Goal: Information Seeking & Learning: Learn about a topic

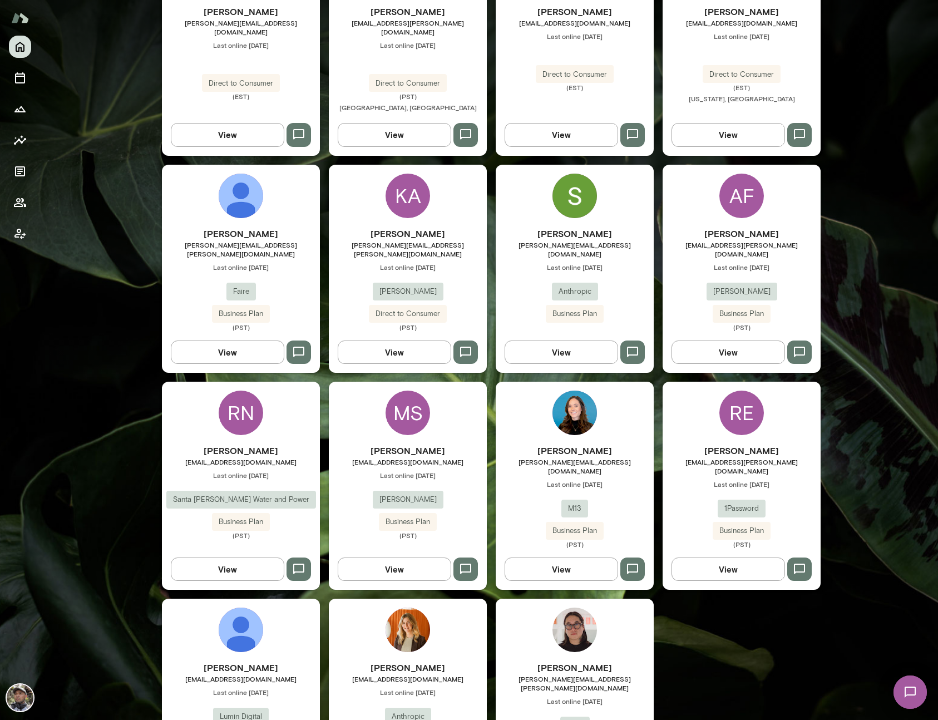
scroll to position [609, 0]
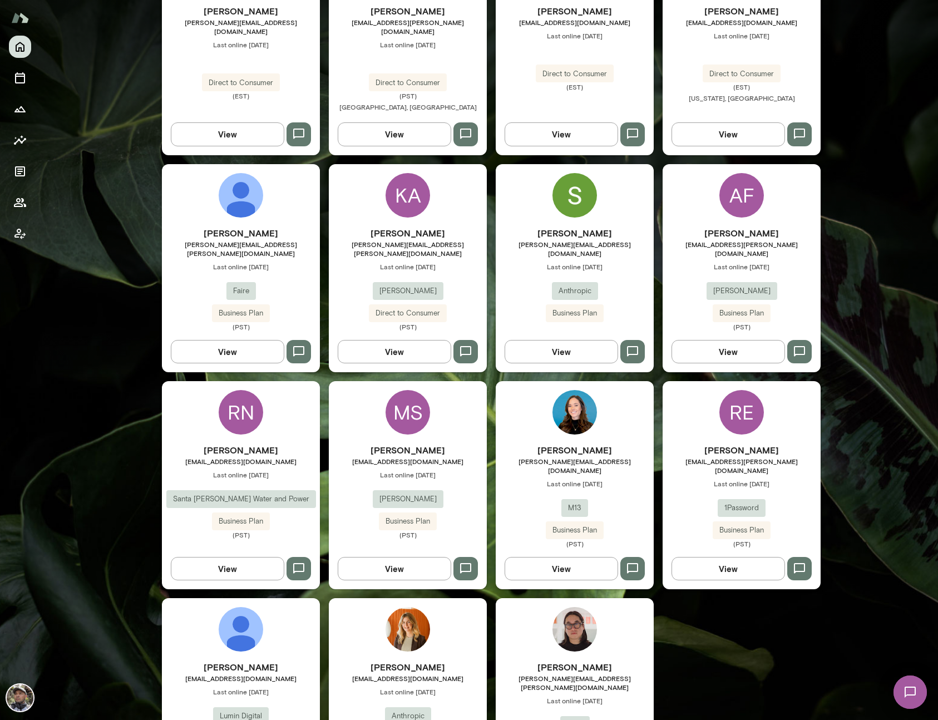
click at [567, 661] on h6 "Ryan Lee" at bounding box center [575, 667] width 158 height 13
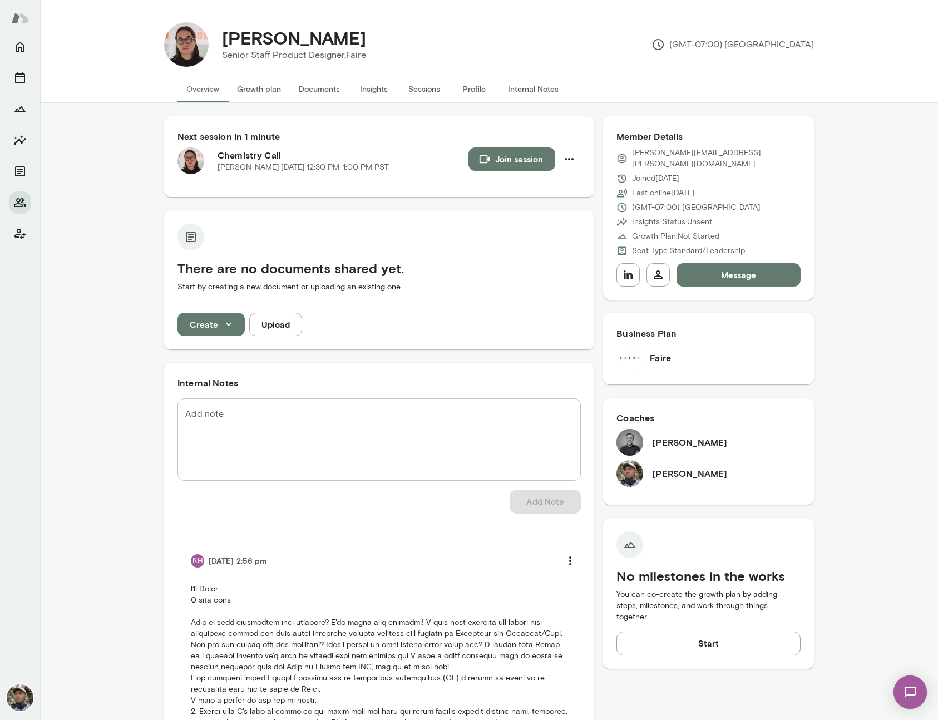
scroll to position [313, 0]
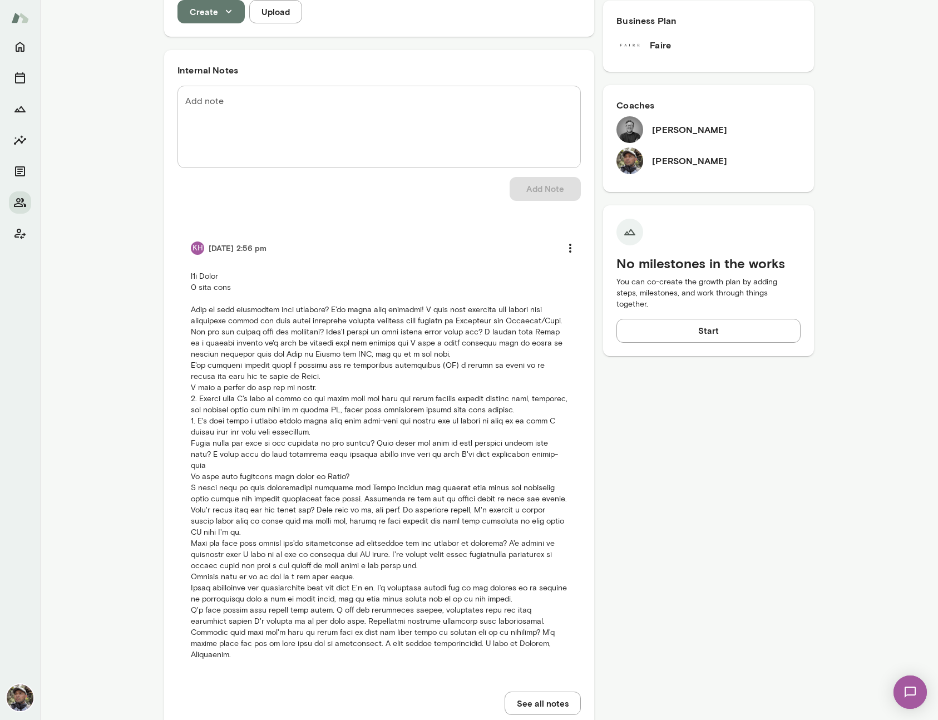
click at [544, 643] on p at bounding box center [379, 466] width 377 height 390
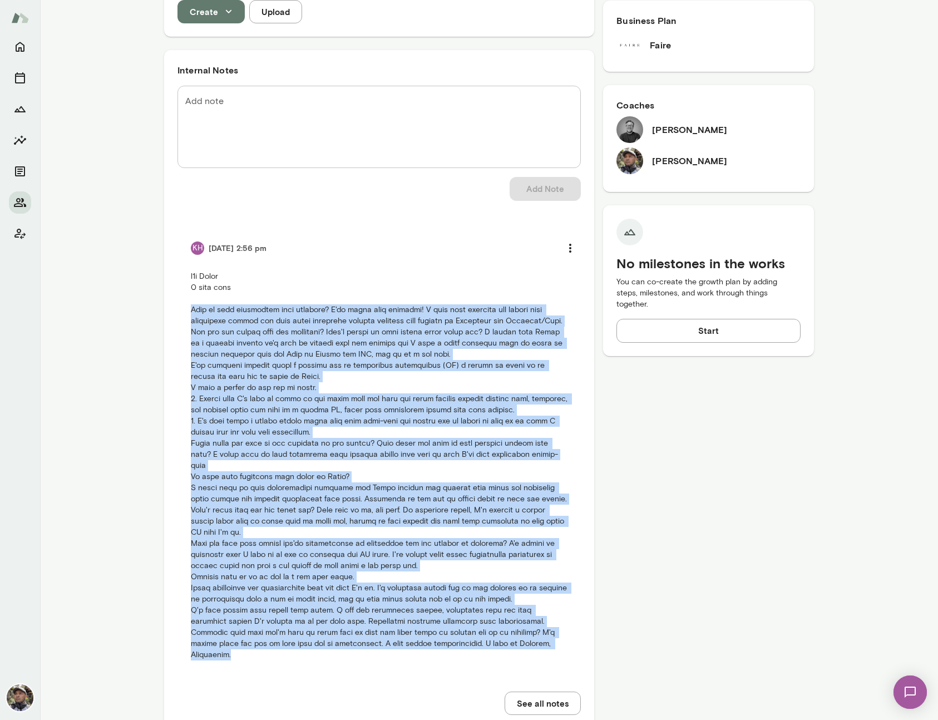
drag, startPoint x: 545, startPoint y: 644, endPoint x: 166, endPoint y: 315, distance: 501.9
click at [166, 315] on div "Internal Notes Add note * Add note Add Note KH 10/06/25 at 2:56 pm See all notes" at bounding box center [379, 389] width 430 height 678
copy p "What is your experience with coaching? I've never done coaching! I have done tr…"
